Goal: Navigation & Orientation: Find specific page/section

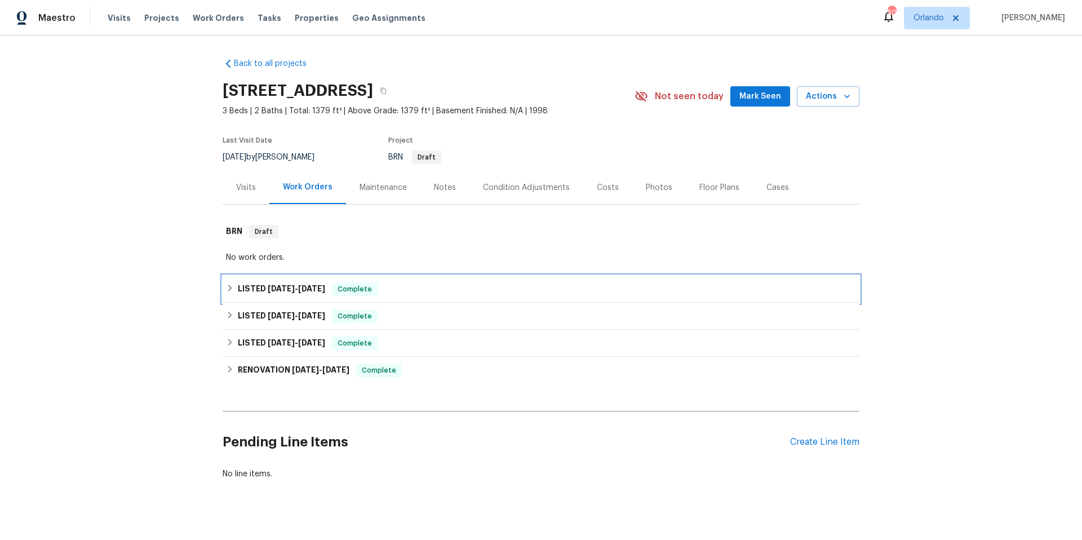
click at [427, 292] on div "LISTED [DATE] - [DATE] Complete" at bounding box center [541, 289] width 630 height 14
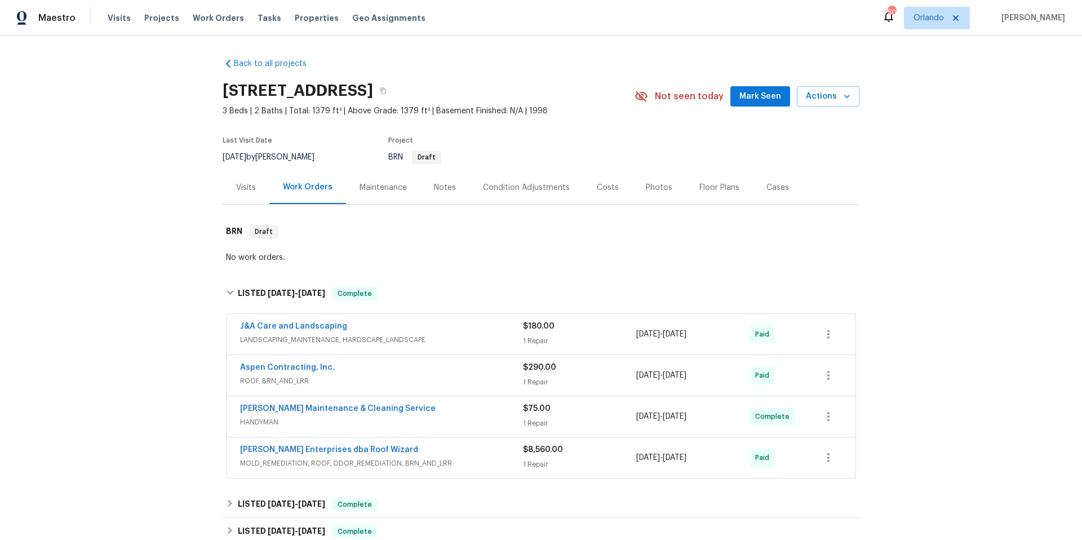
click at [437, 332] on div "J&A Care and Landscaping" at bounding box center [381, 328] width 283 height 14
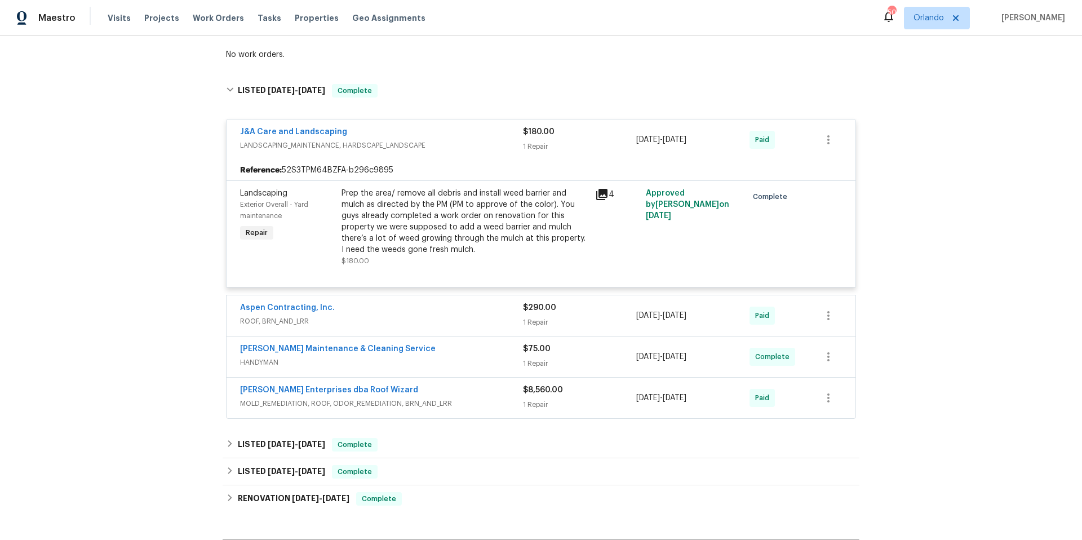
scroll to position [203, 0]
click at [442, 312] on div "Aspen Contracting, Inc." at bounding box center [381, 308] width 283 height 14
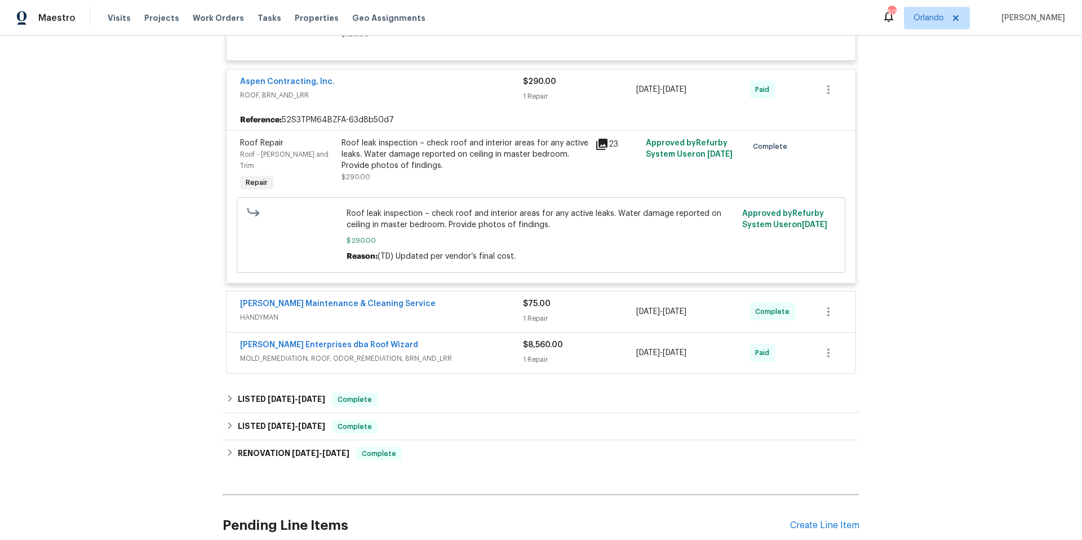
scroll to position [441, 0]
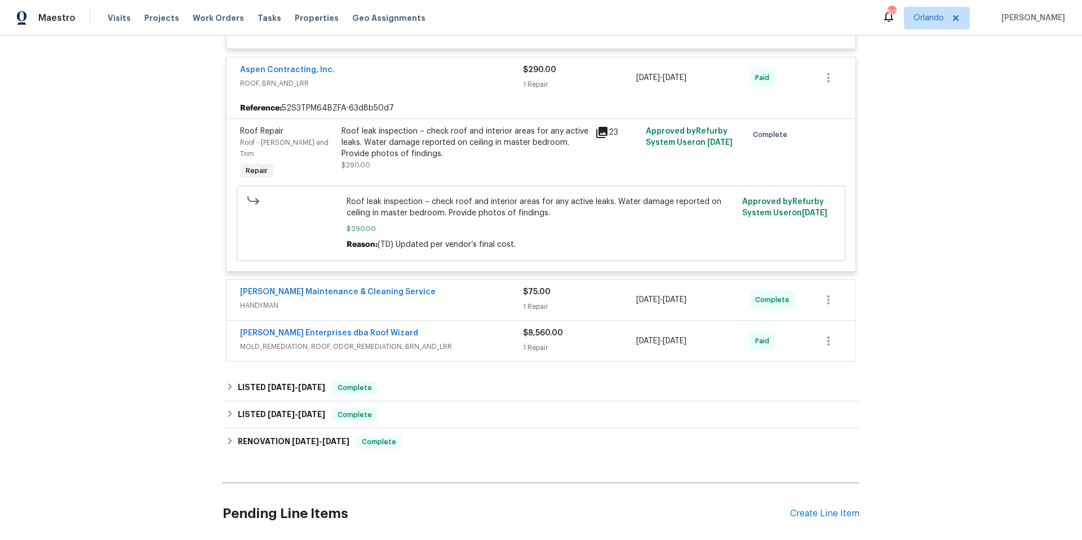
click at [443, 301] on div "[PERSON_NAME] Maintenance & Cleaning Service HANDYMAN" at bounding box center [381, 299] width 283 height 27
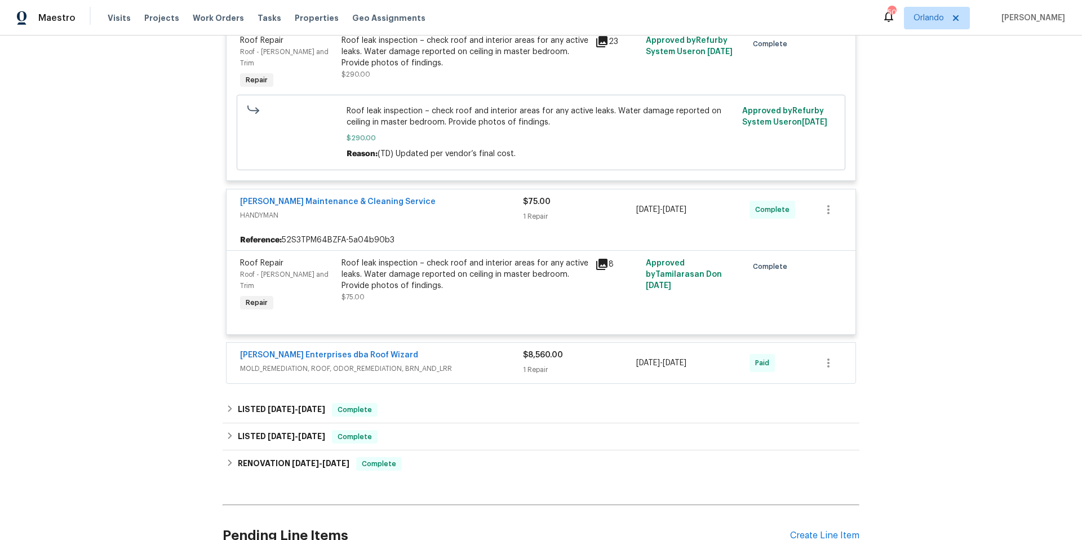
scroll to position [533, 0]
click at [474, 362] on span "MOLD_REMEDIATION, ROOF, ODOR_REMEDIATION, BRN_AND_LRR" at bounding box center [381, 367] width 283 height 11
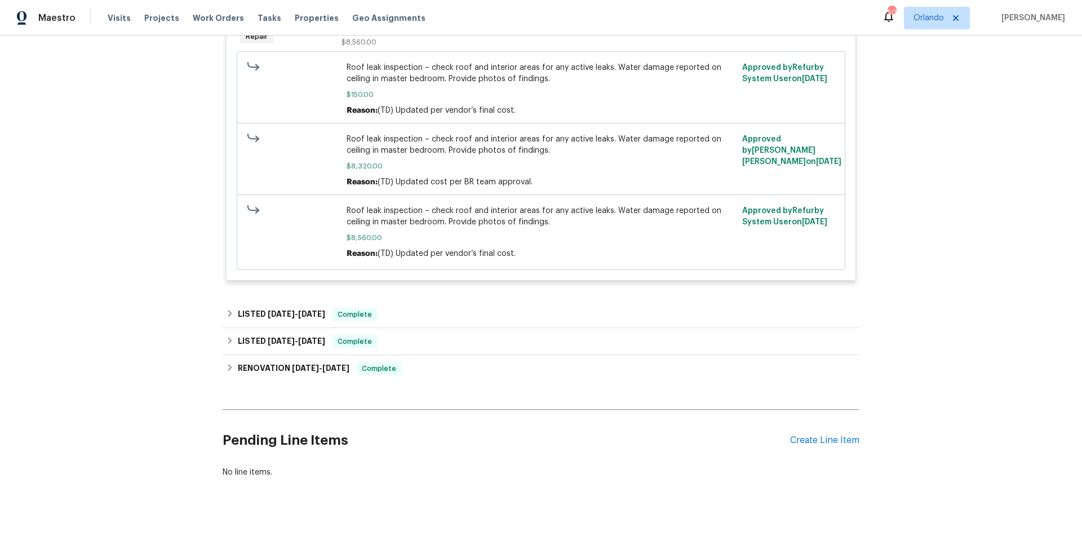
scroll to position [943, 0]
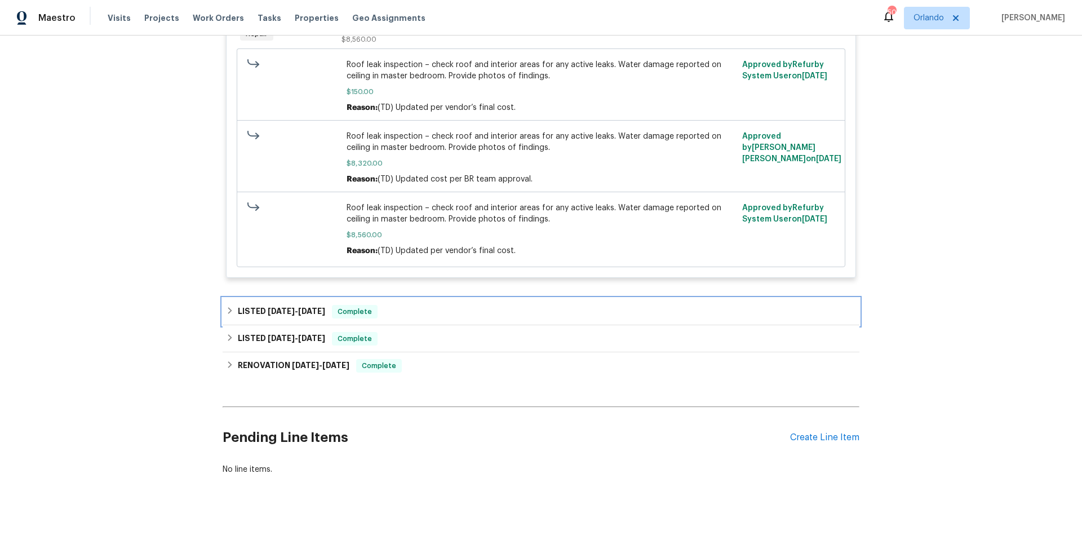
click at [437, 305] on div "LISTED [DATE] - [DATE] Complete" at bounding box center [541, 312] width 630 height 14
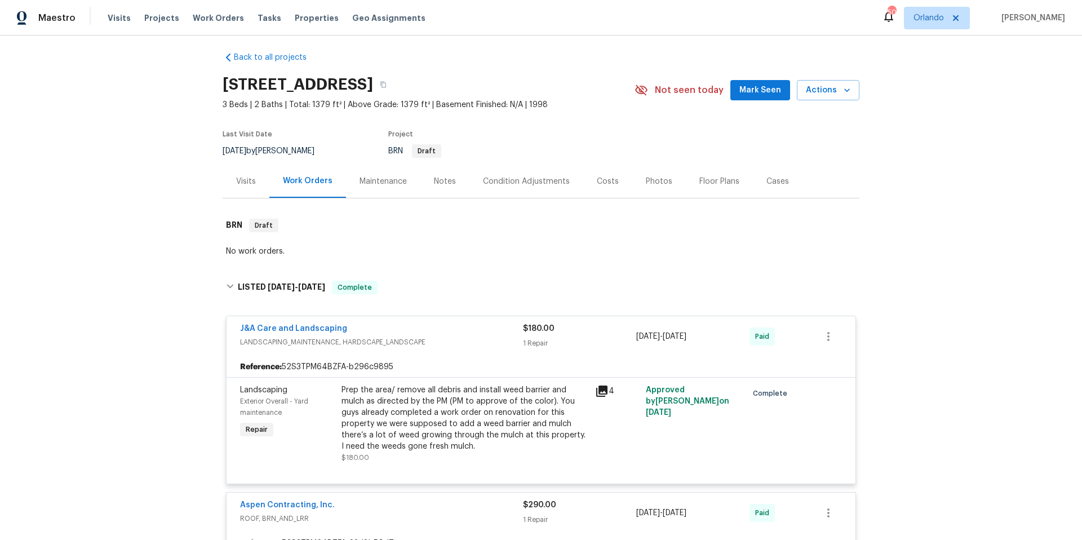
scroll to position [0, 0]
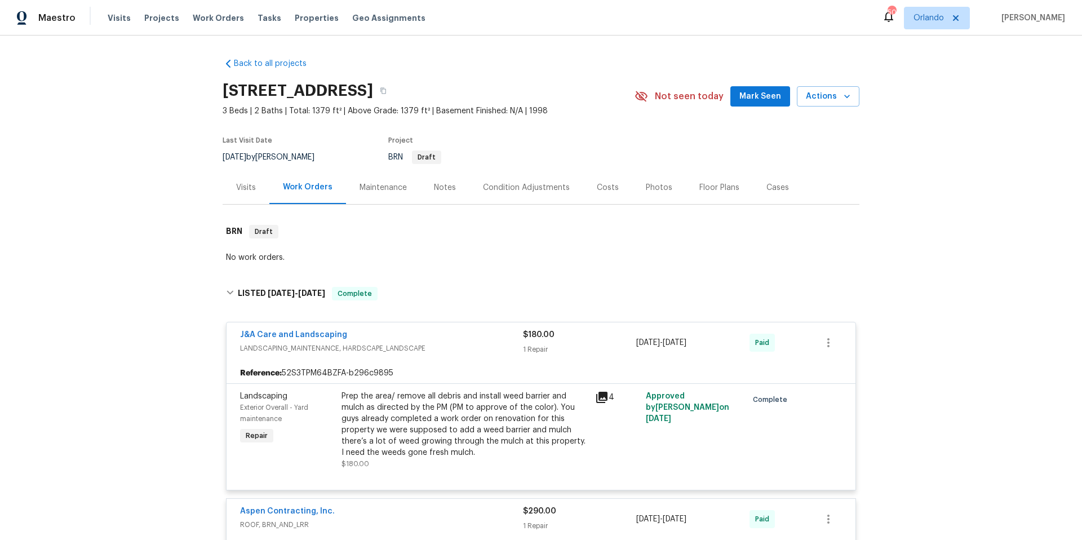
click at [646, 188] on div "Photos" at bounding box center [659, 187] width 26 height 11
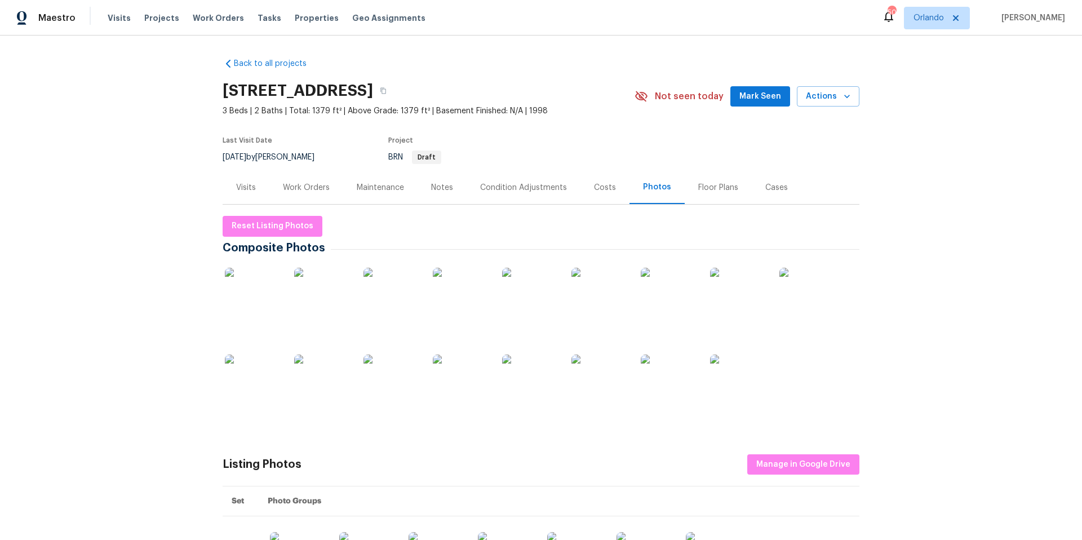
click at [385, 184] on div "Maintenance" at bounding box center [380, 187] width 47 height 11
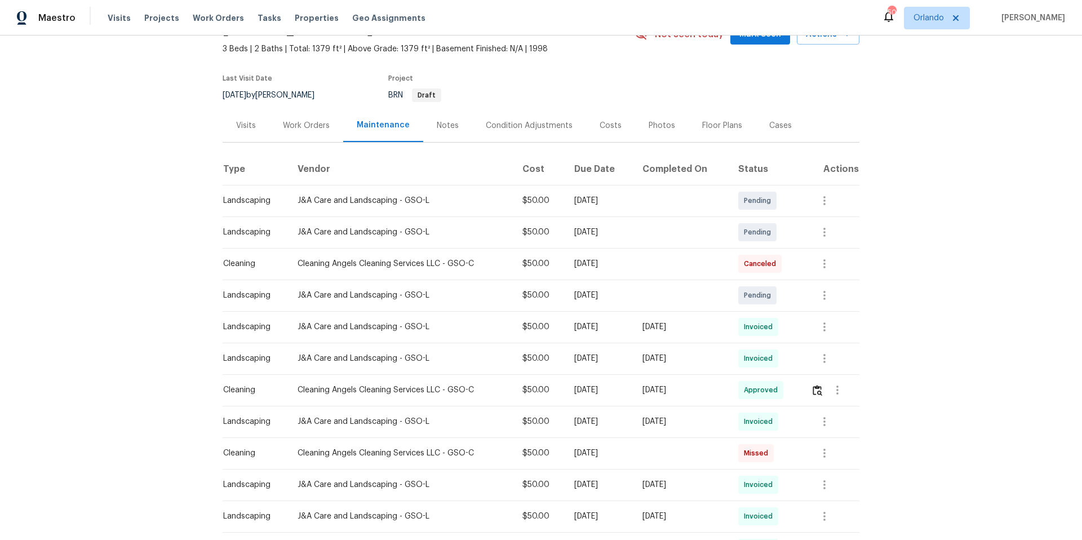
scroll to position [70, 0]
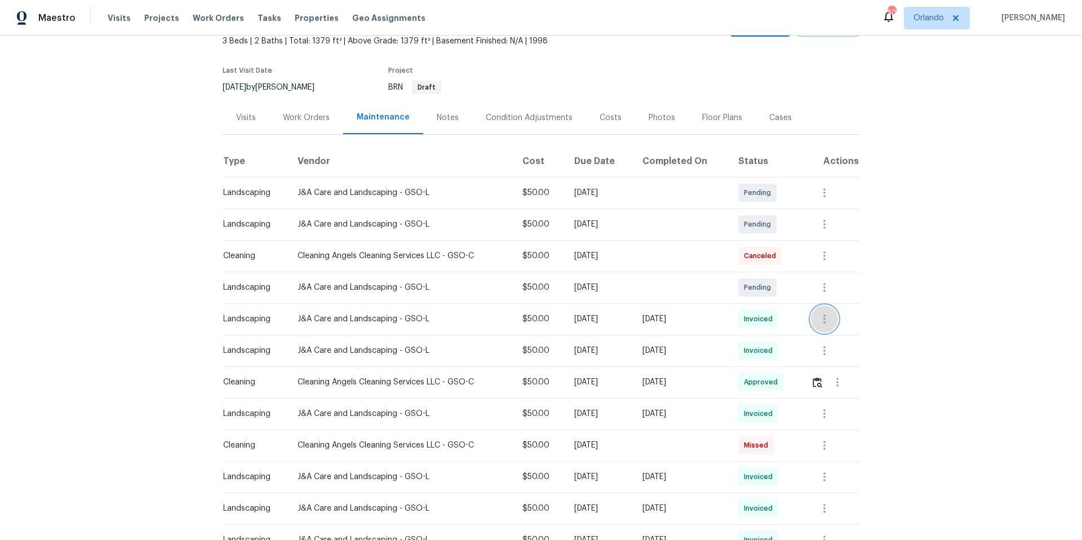
click at [826, 321] on icon "button" at bounding box center [825, 319] width 14 height 14
click at [828, 335] on li "View details" at bounding box center [849, 338] width 79 height 19
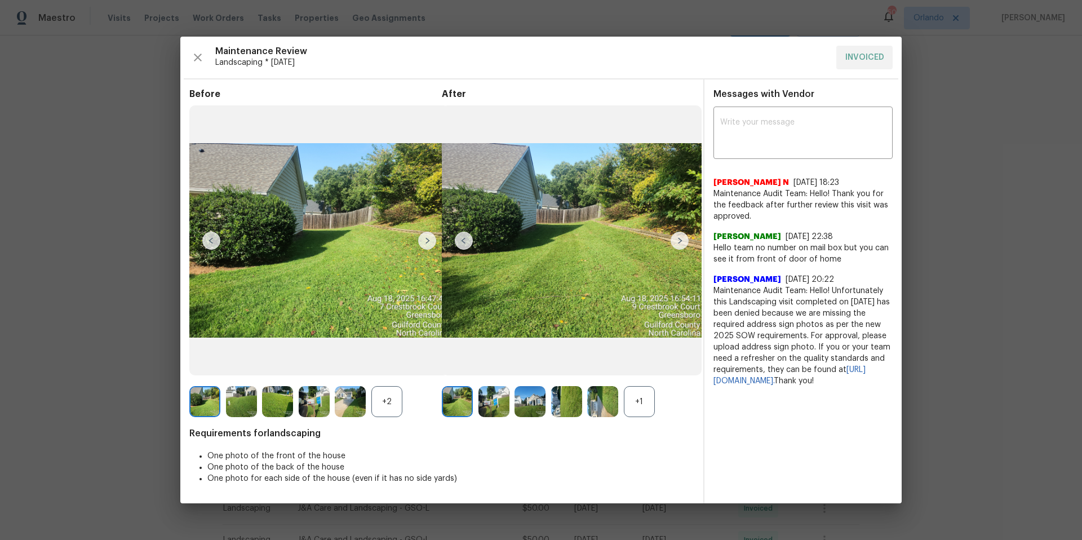
click at [678, 245] on img at bounding box center [680, 241] width 18 height 18
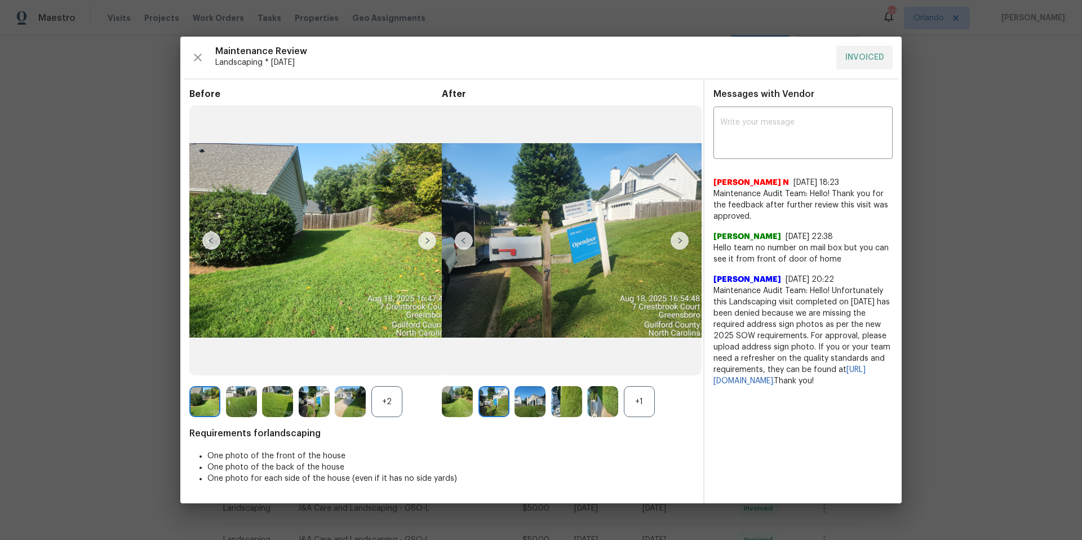
click at [680, 246] on img at bounding box center [680, 241] width 18 height 18
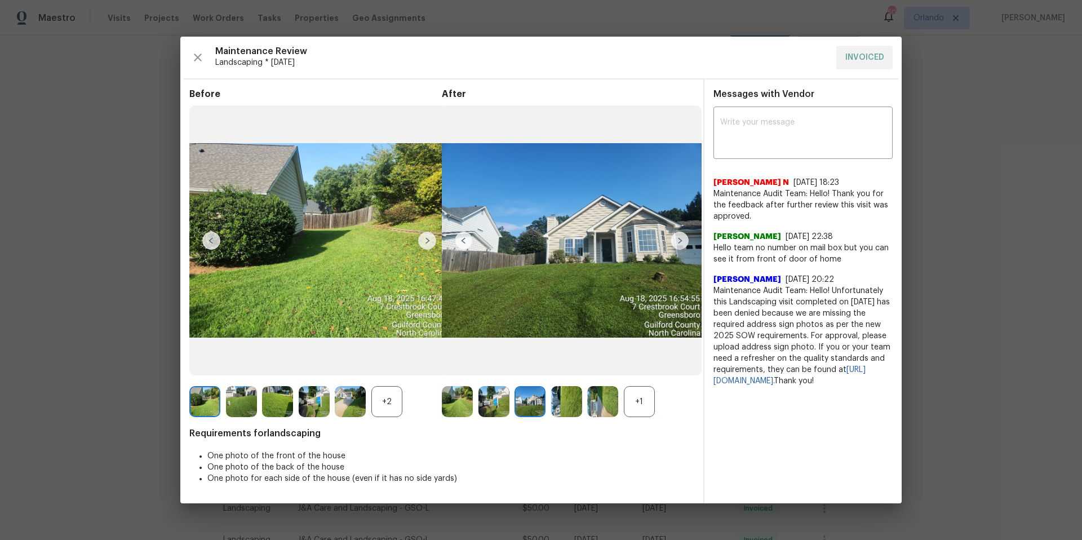
click at [682, 246] on img at bounding box center [680, 241] width 18 height 18
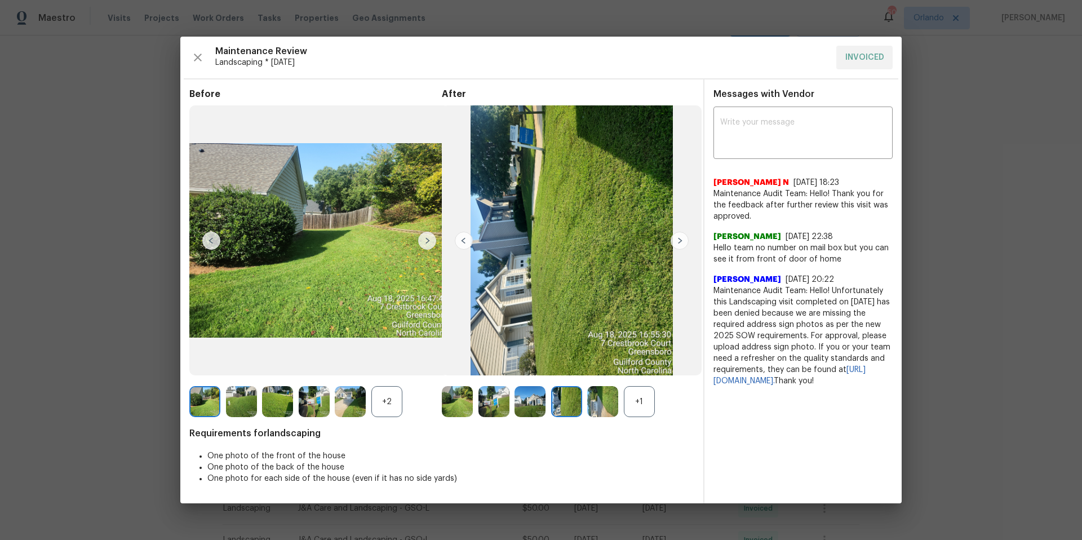
click at [682, 246] on img at bounding box center [680, 241] width 18 height 18
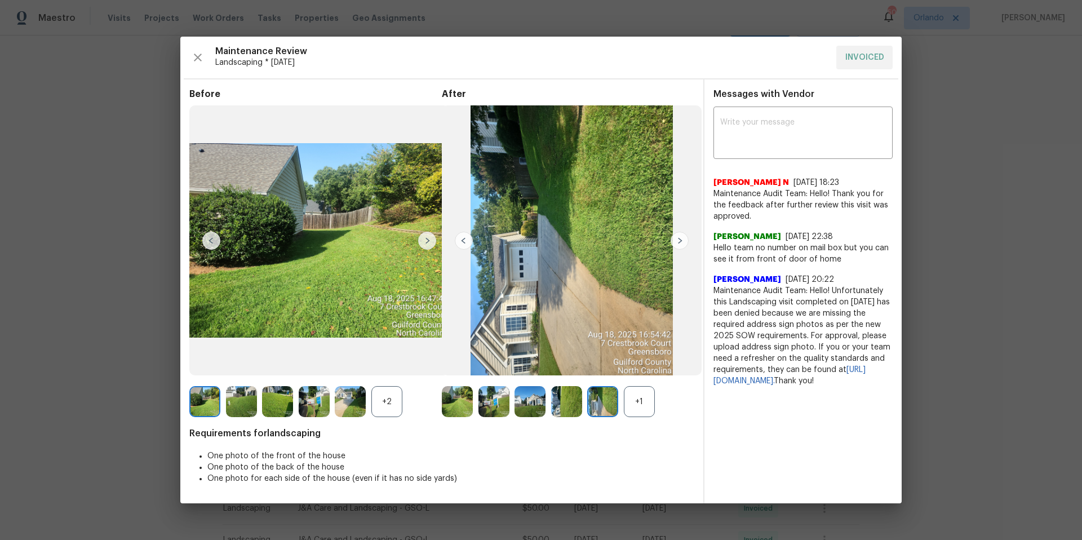
click at [682, 246] on img at bounding box center [680, 241] width 18 height 18
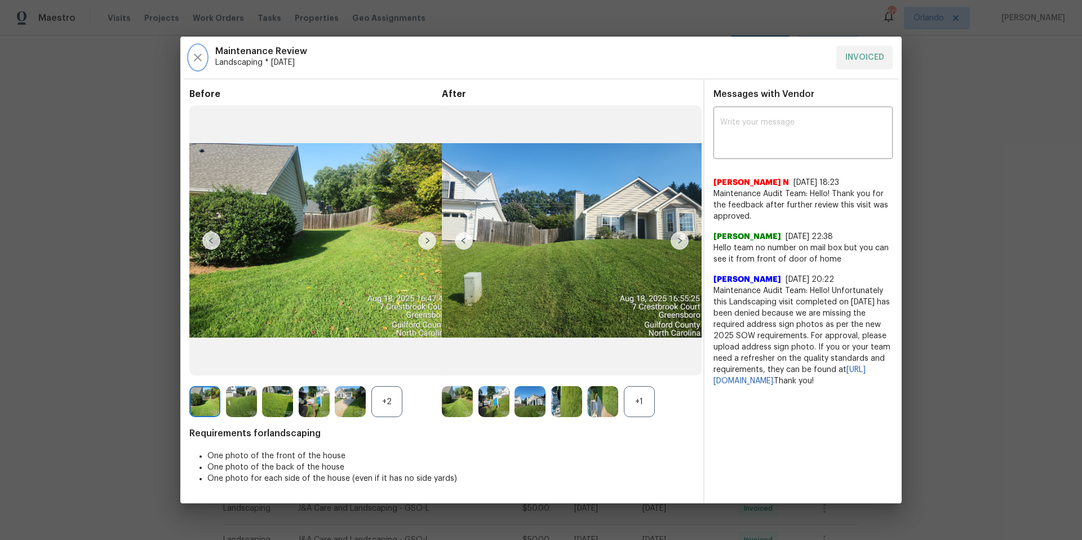
click at [203, 60] on icon "button" at bounding box center [198, 58] width 14 height 14
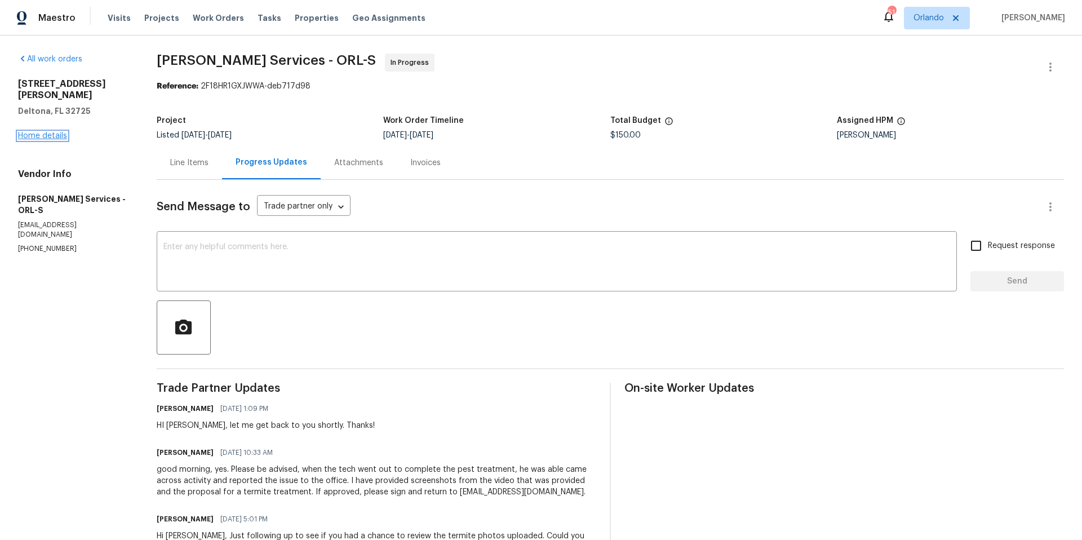
click at [55, 132] on link "Home details" at bounding box center [42, 136] width 49 height 8
